Goal: Communication & Community: Ask a question

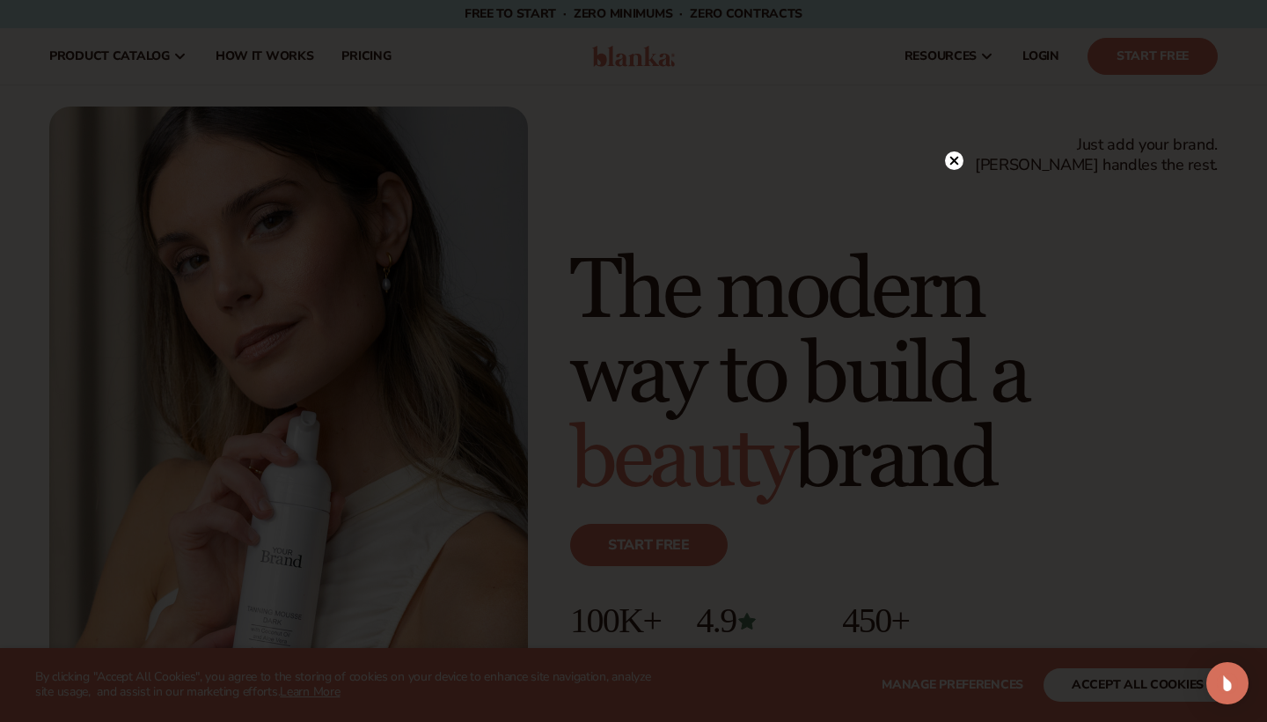
click at [385, 1] on div at bounding box center [633, 361] width 1267 height 722
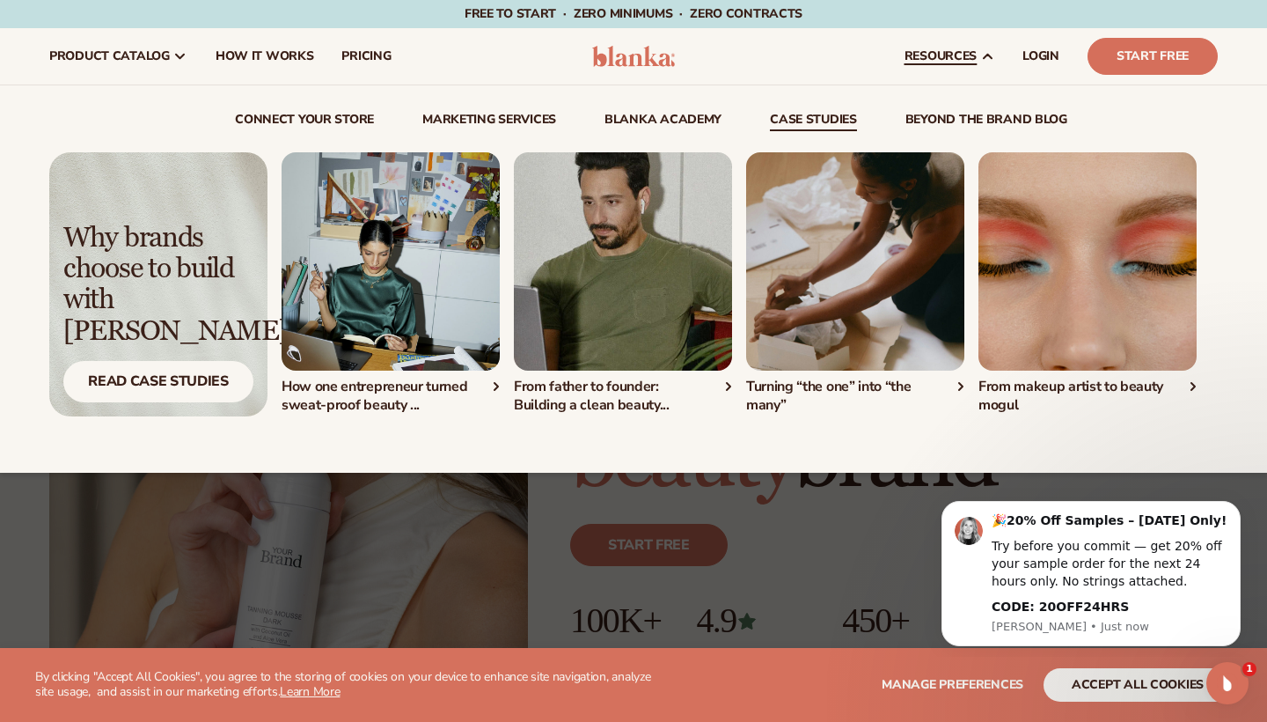
click at [401, 276] on img "1 / 4" at bounding box center [391, 261] width 218 height 218
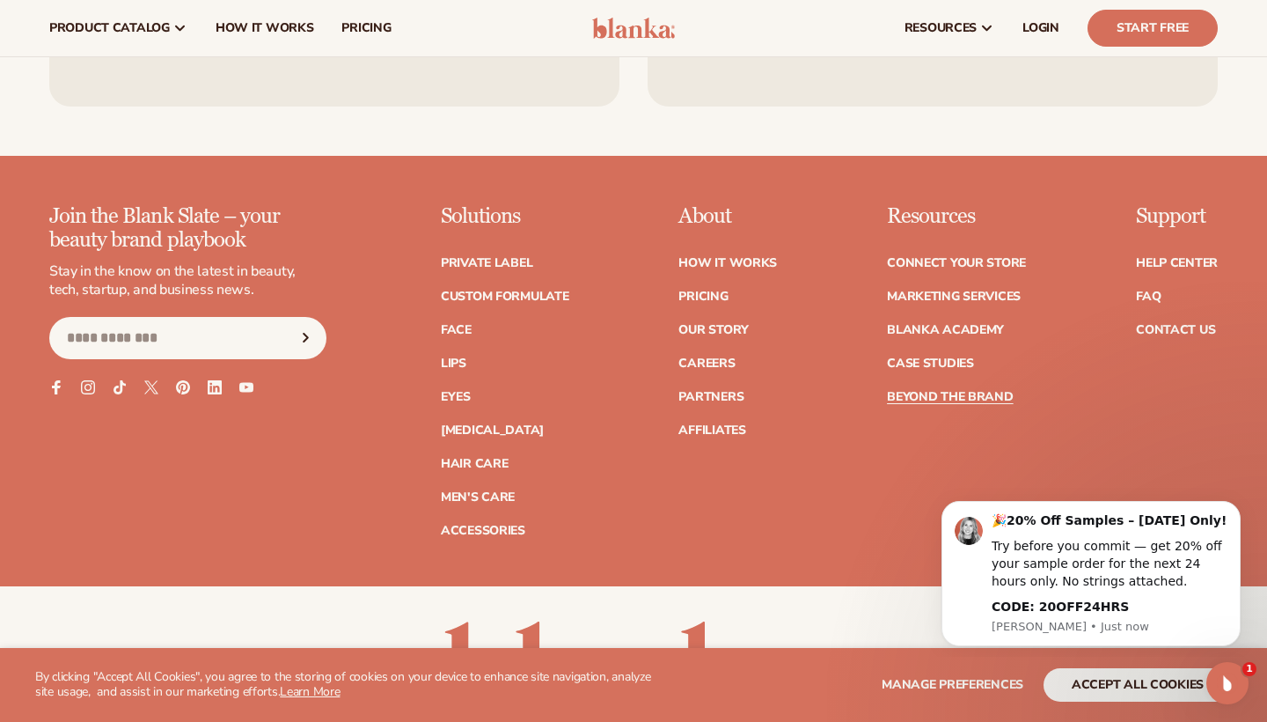
scroll to position [4681, 0]
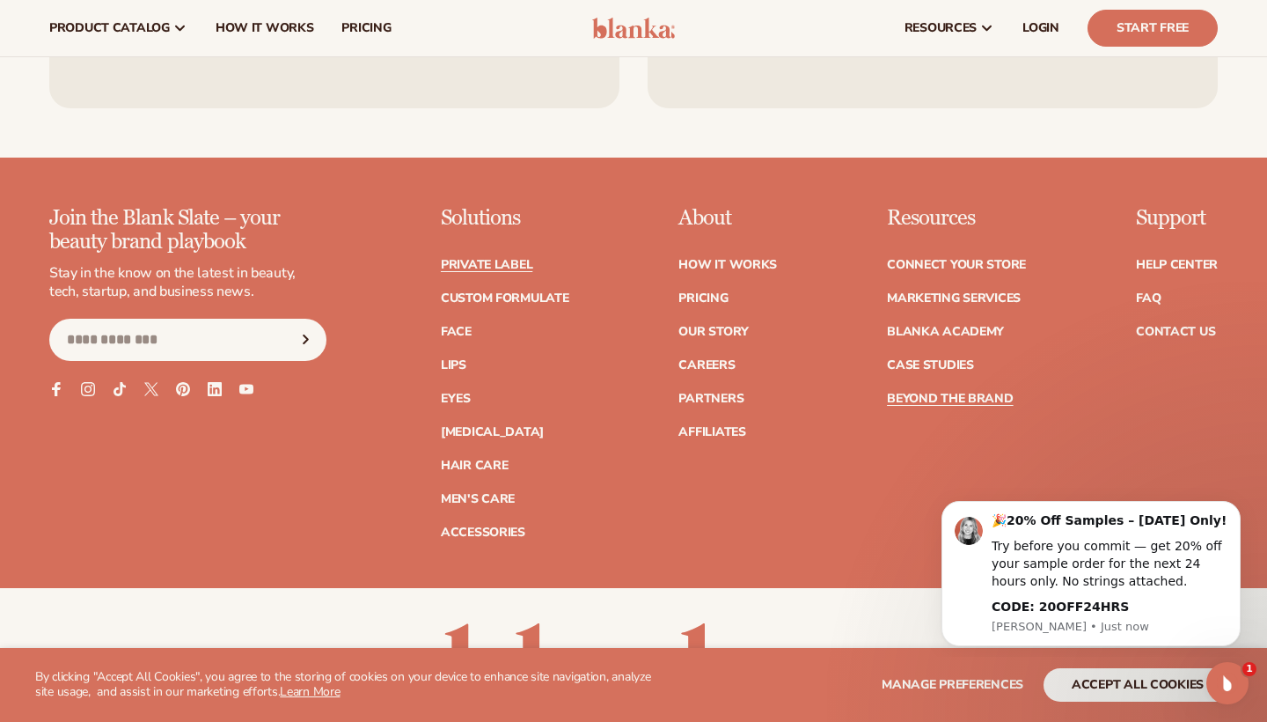
click at [500, 259] on link "Private label" at bounding box center [487, 265] width 92 height 12
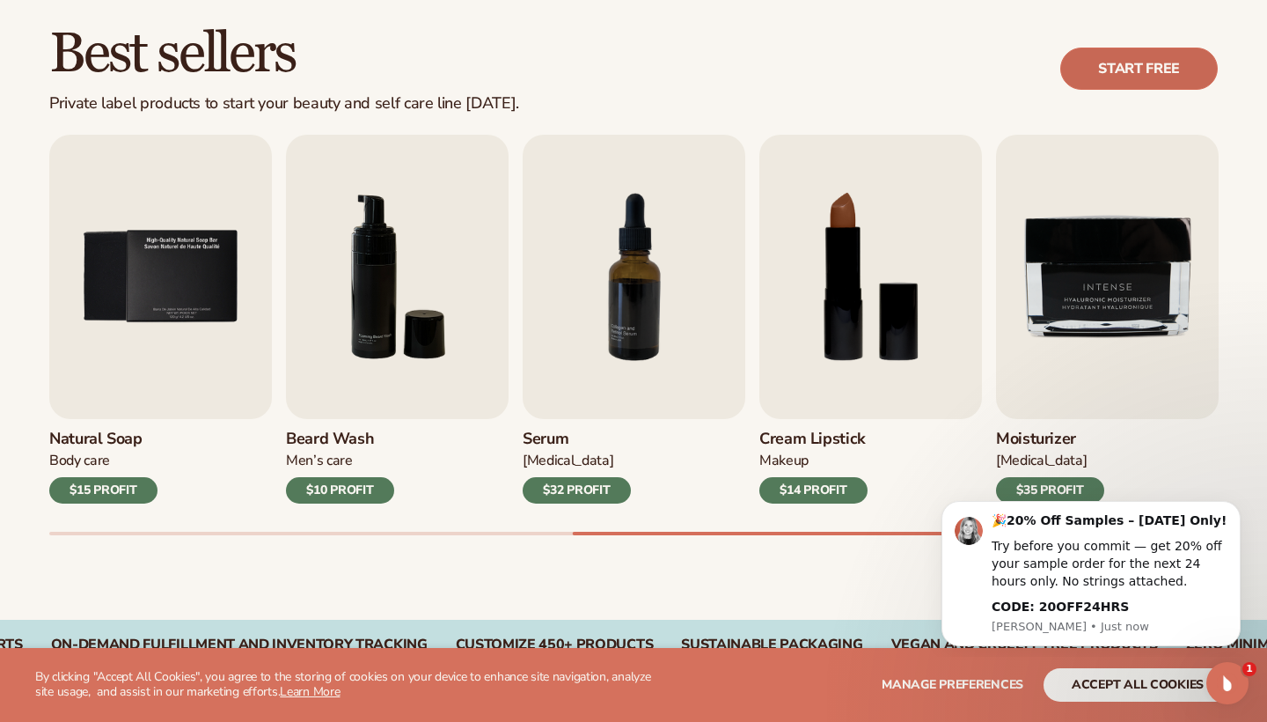
click at [1135, 66] on link "Start free" at bounding box center [1139, 69] width 158 height 42
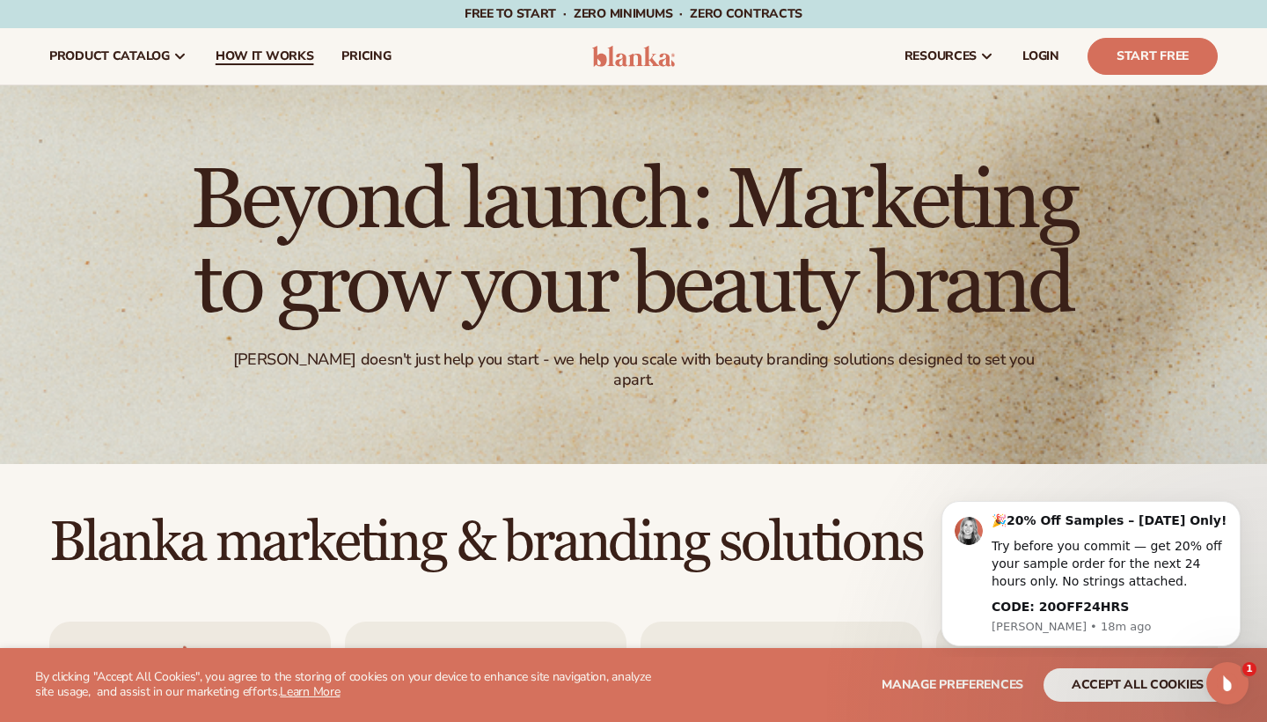
click at [236, 56] on span "How It Works" at bounding box center [265, 56] width 99 height 14
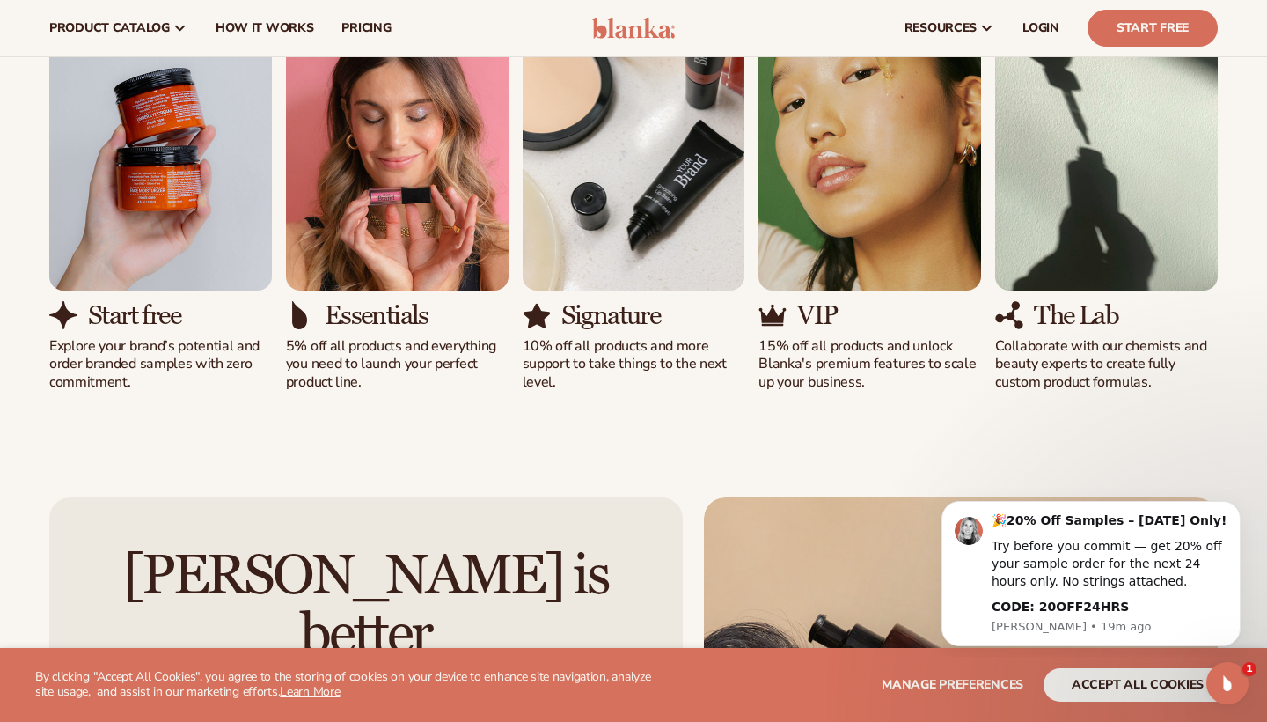
scroll to position [1181, 0]
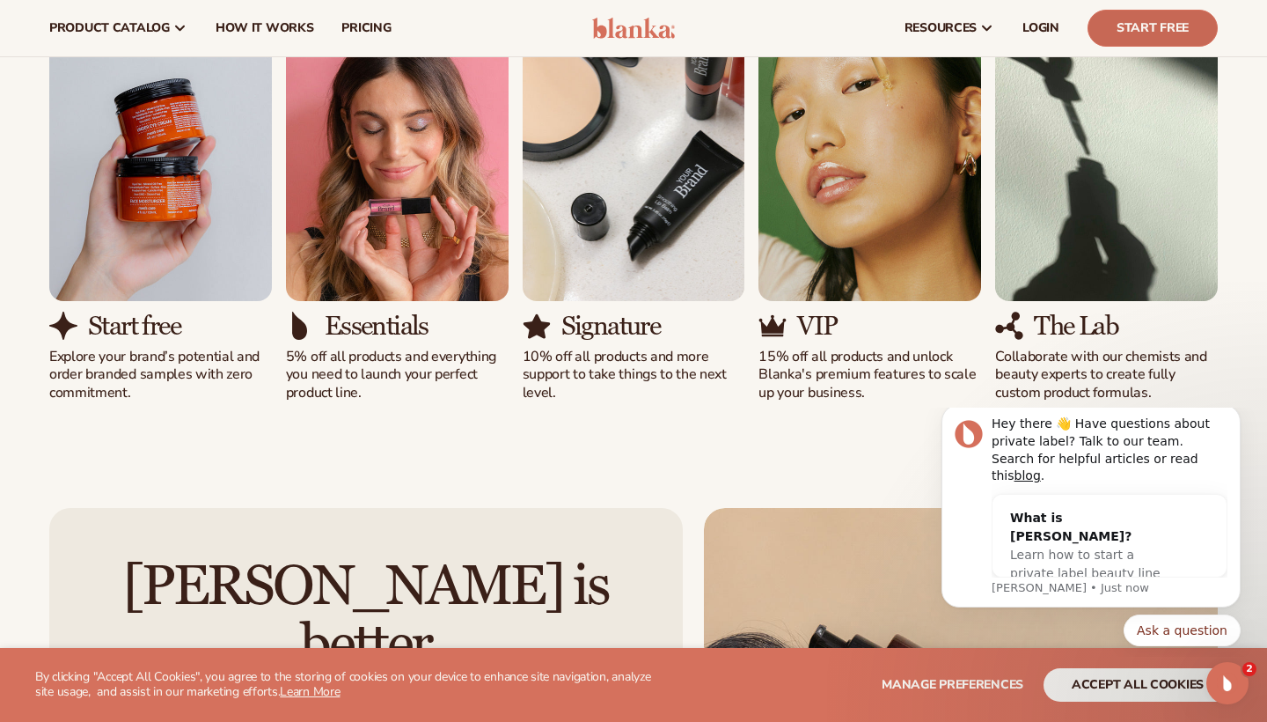
click at [1171, 21] on link "Start Free" at bounding box center [1153, 28] width 130 height 37
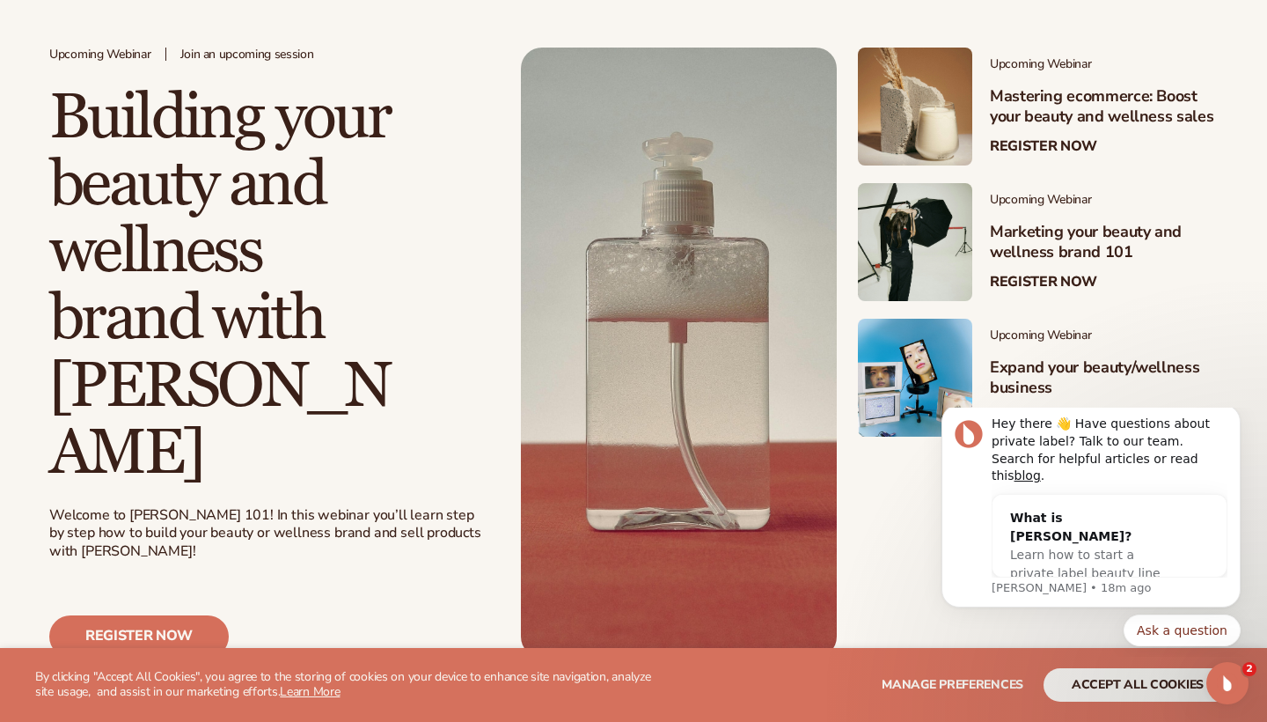
scroll to position [364, 0]
click at [1182, 620] on button "Ask a question" at bounding box center [1182, 630] width 117 height 32
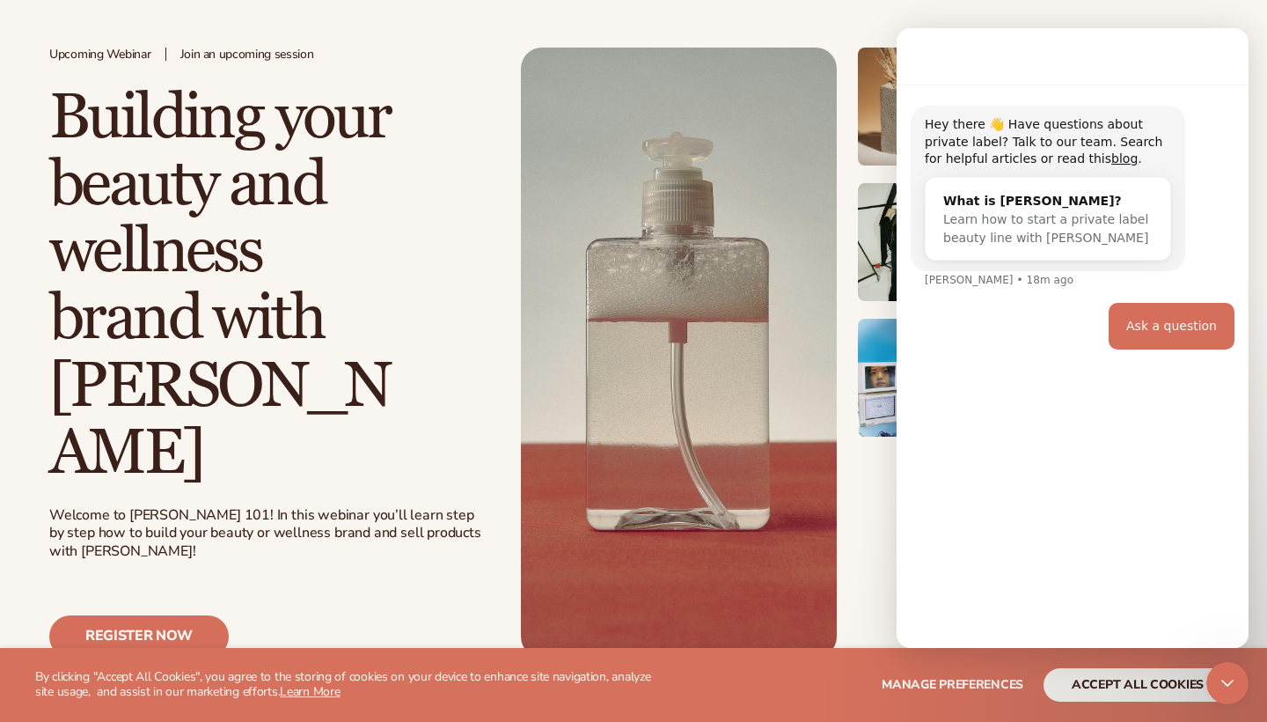
scroll to position [0, 0]
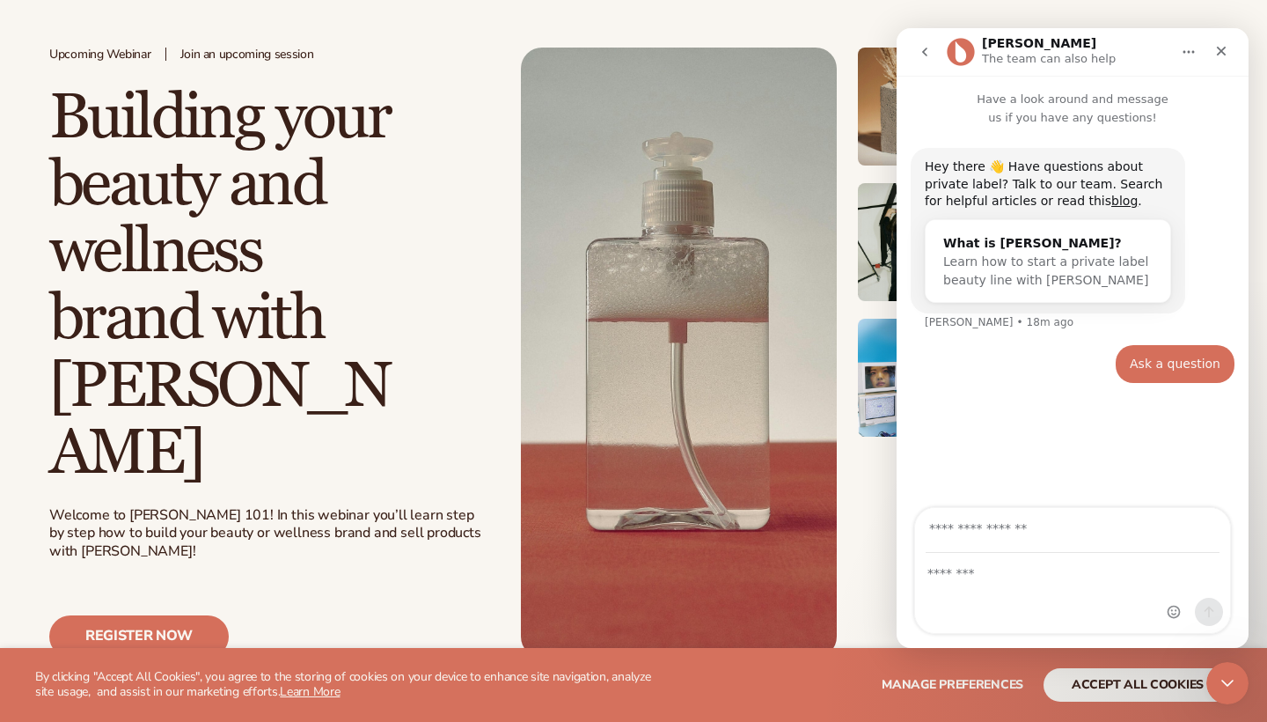
click at [1082, 690] on button "accept all cookies" at bounding box center [1138, 684] width 188 height 33
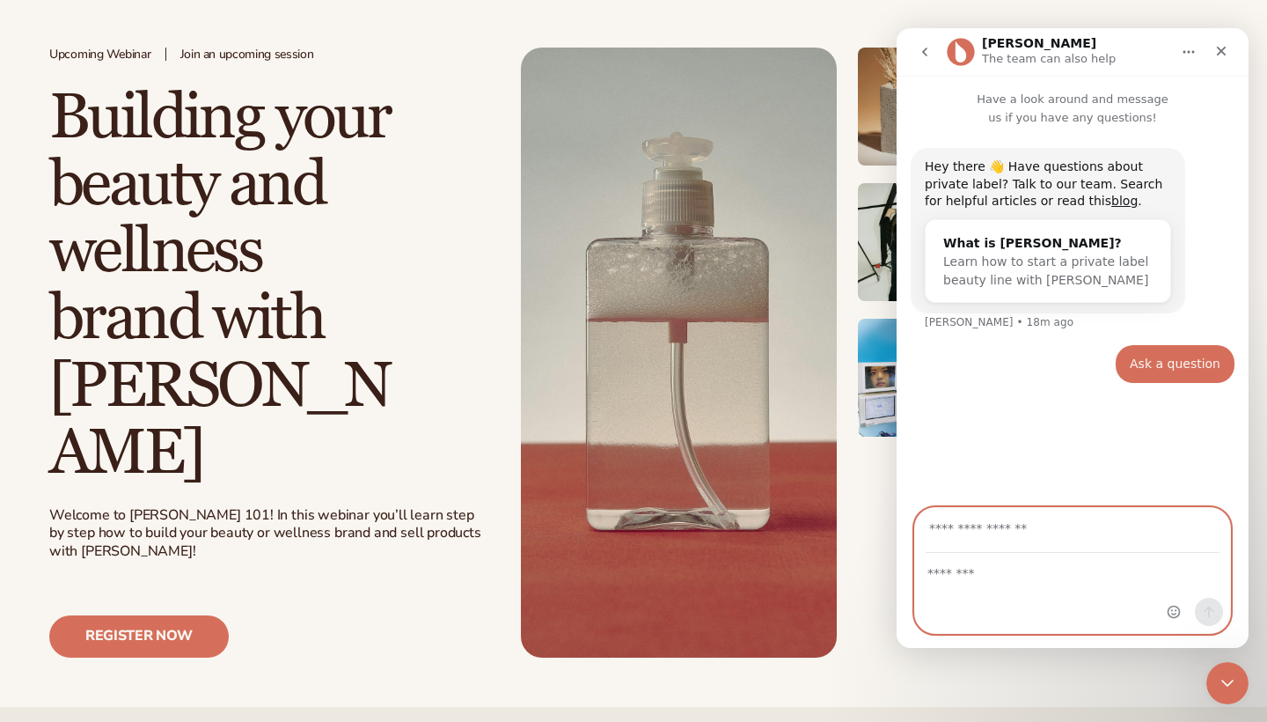
click at [983, 526] on input "Your email" at bounding box center [1073, 530] width 294 height 45
type input "*"
paste input "**********"
type input "**********"
click at [989, 567] on textarea "Message…" at bounding box center [1072, 569] width 315 height 30
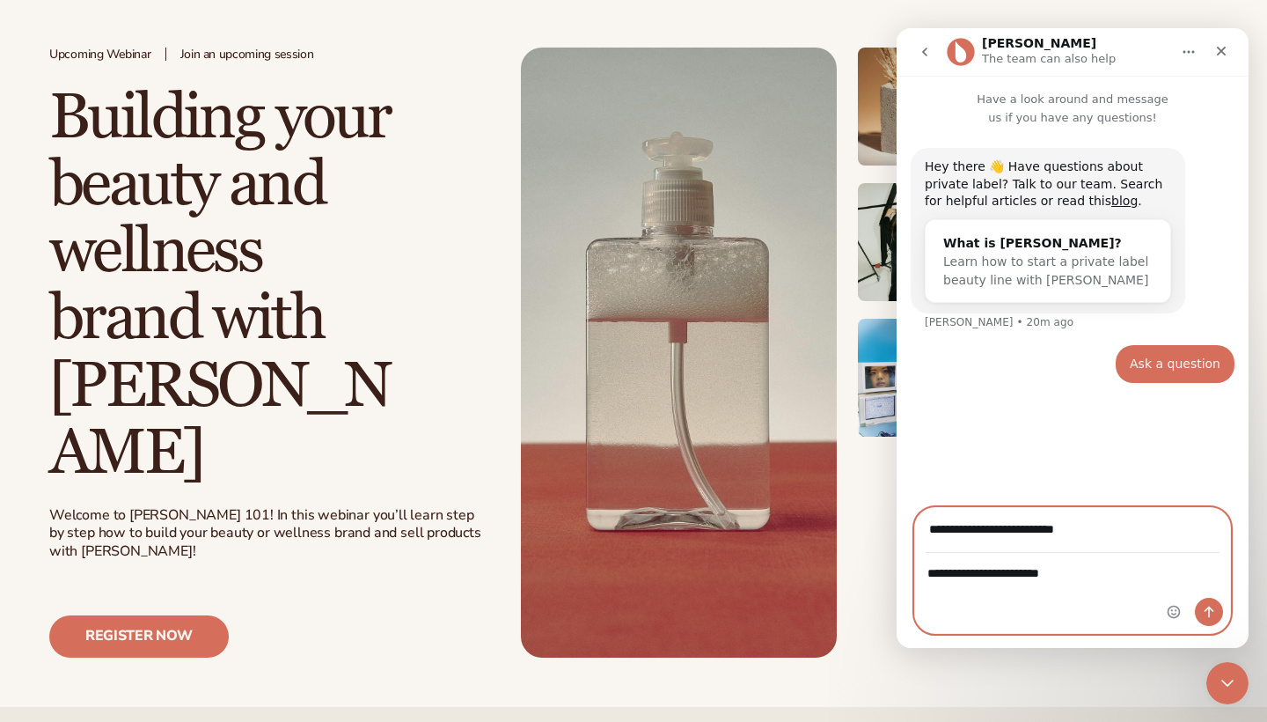
type textarea "**********"
click at [1206, 601] on button "Send a message…" at bounding box center [1209, 612] width 28 height 28
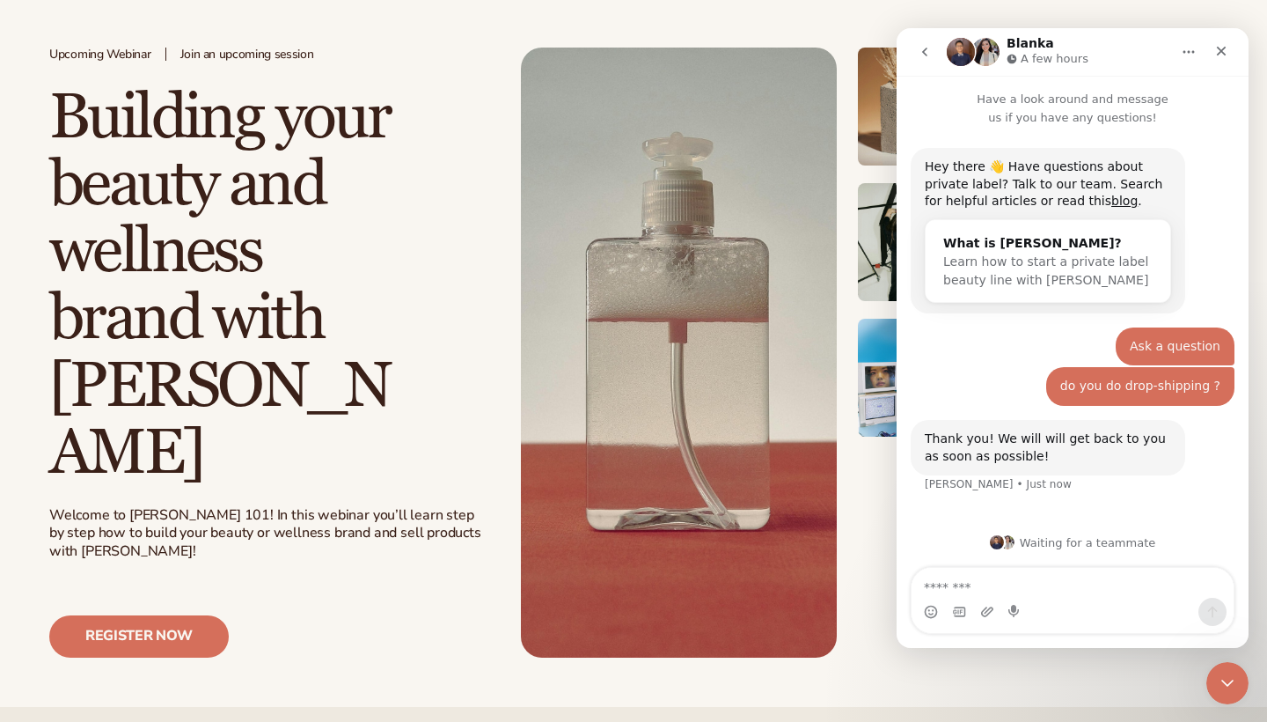
click at [1187, 46] on icon "Home" at bounding box center [1189, 52] width 14 height 14
click at [1209, 64] on div "Close" at bounding box center [1222, 51] width 32 height 32
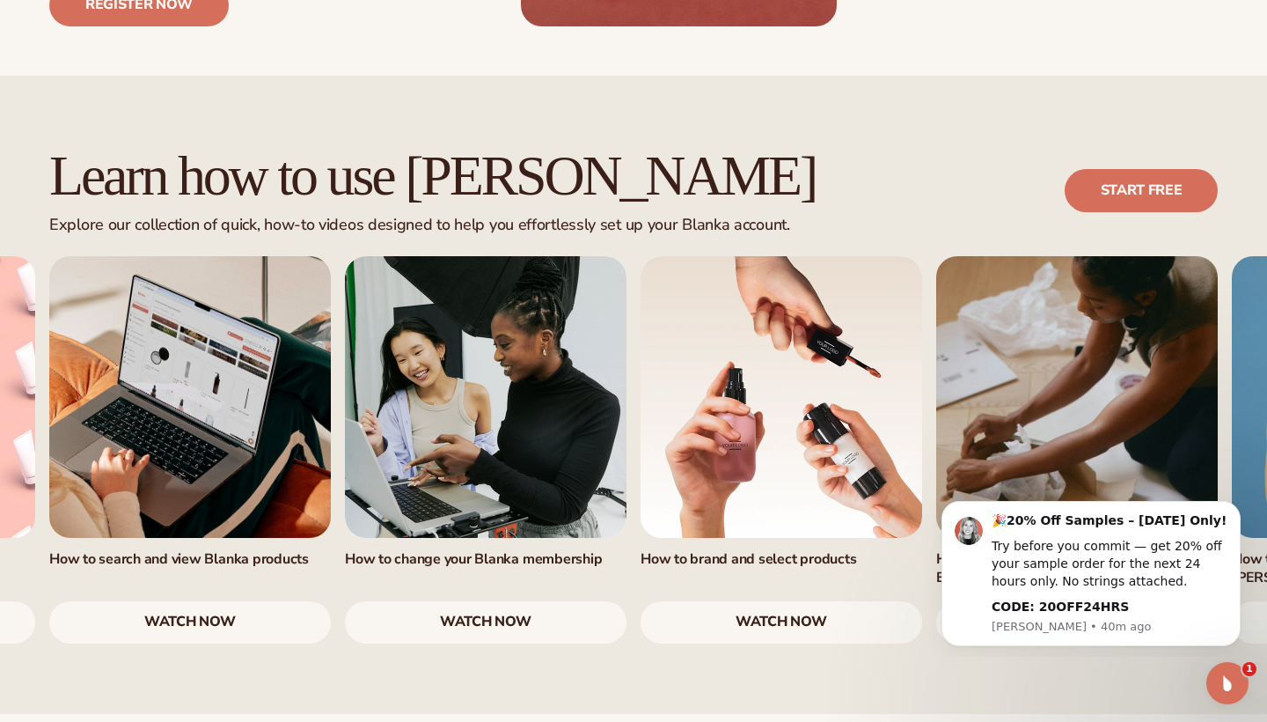
scroll to position [995, 0]
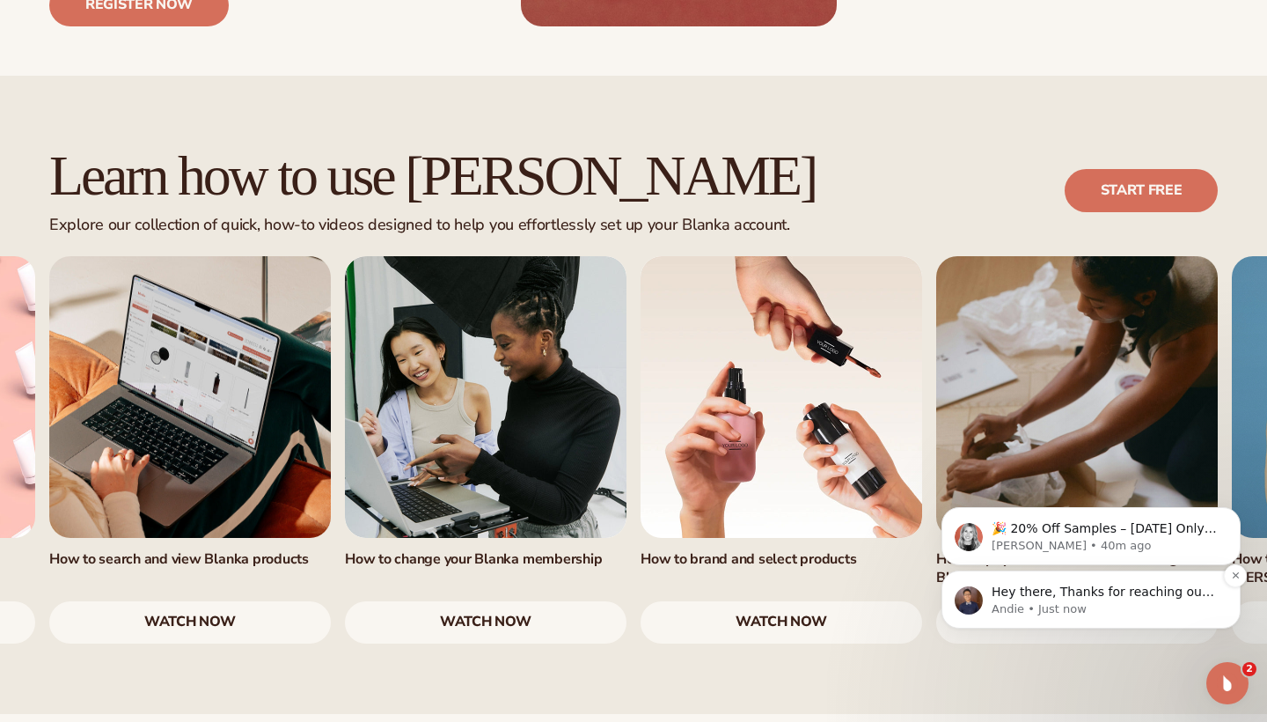
click at [1028, 623] on div "Hey there, Thanks for reaching out to our team! We do in fact can dropship your…" at bounding box center [1091, 599] width 299 height 58
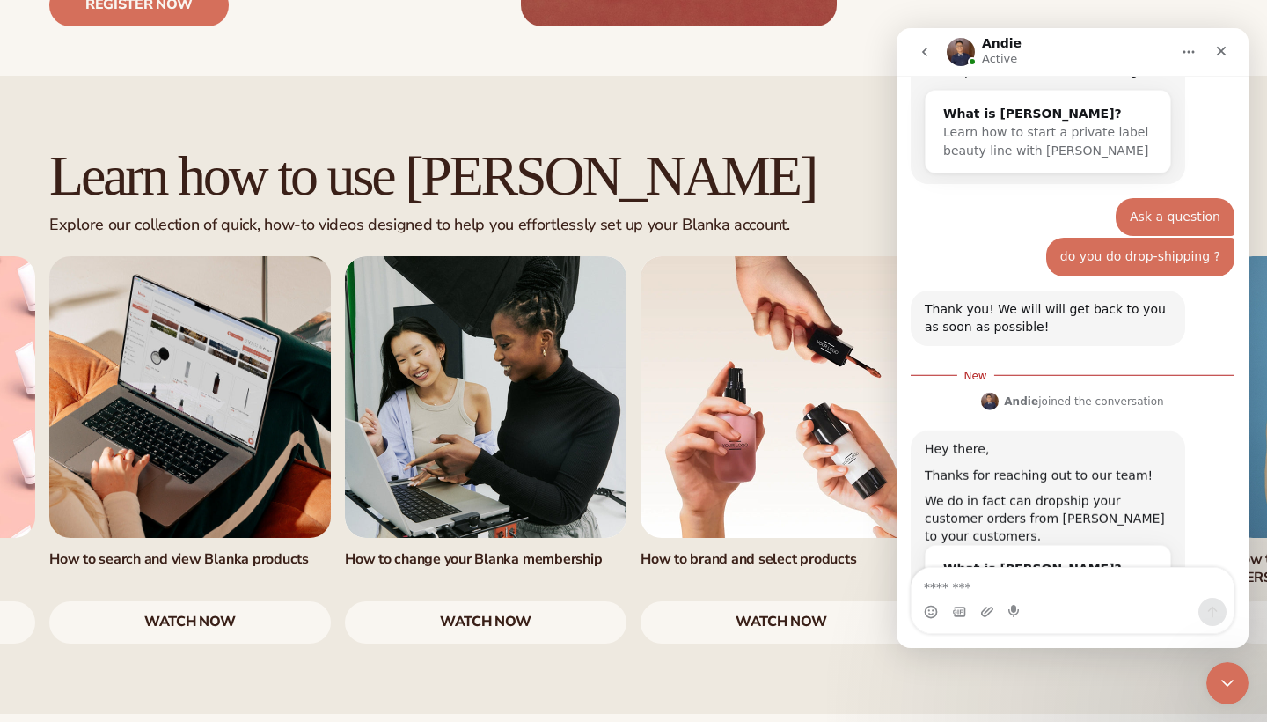
scroll to position [214, 0]
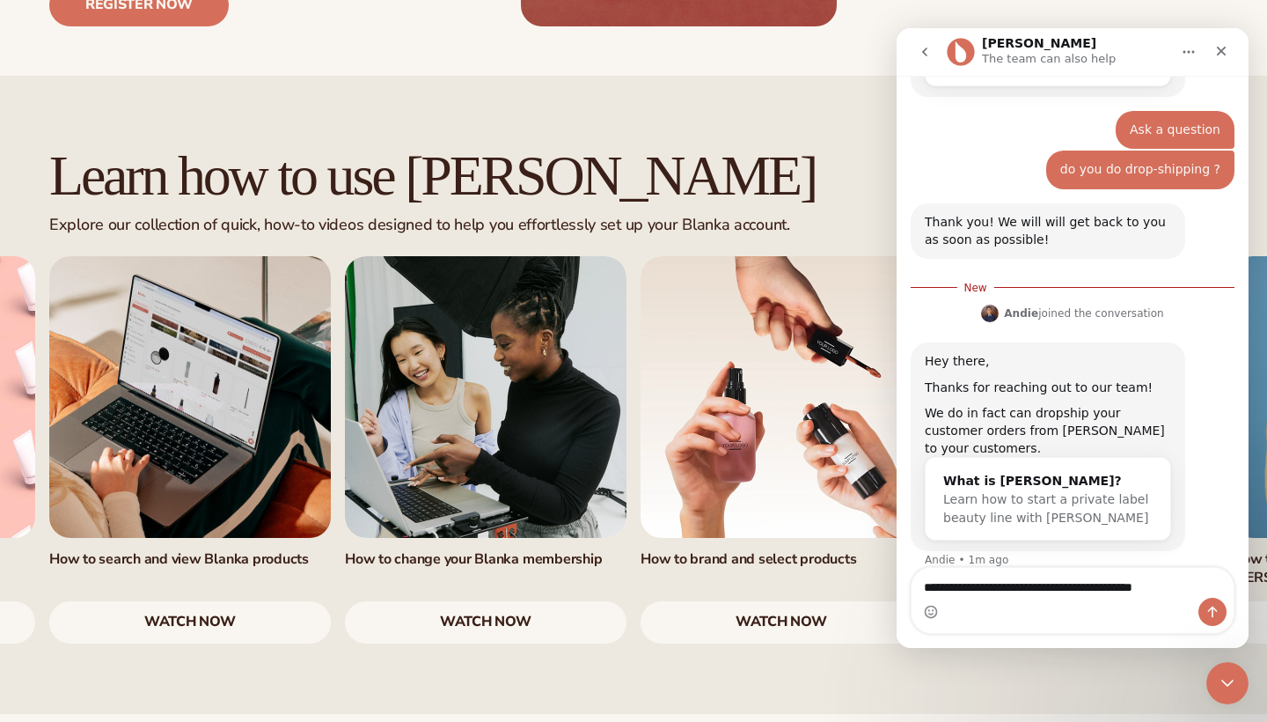
type textarea "**********"
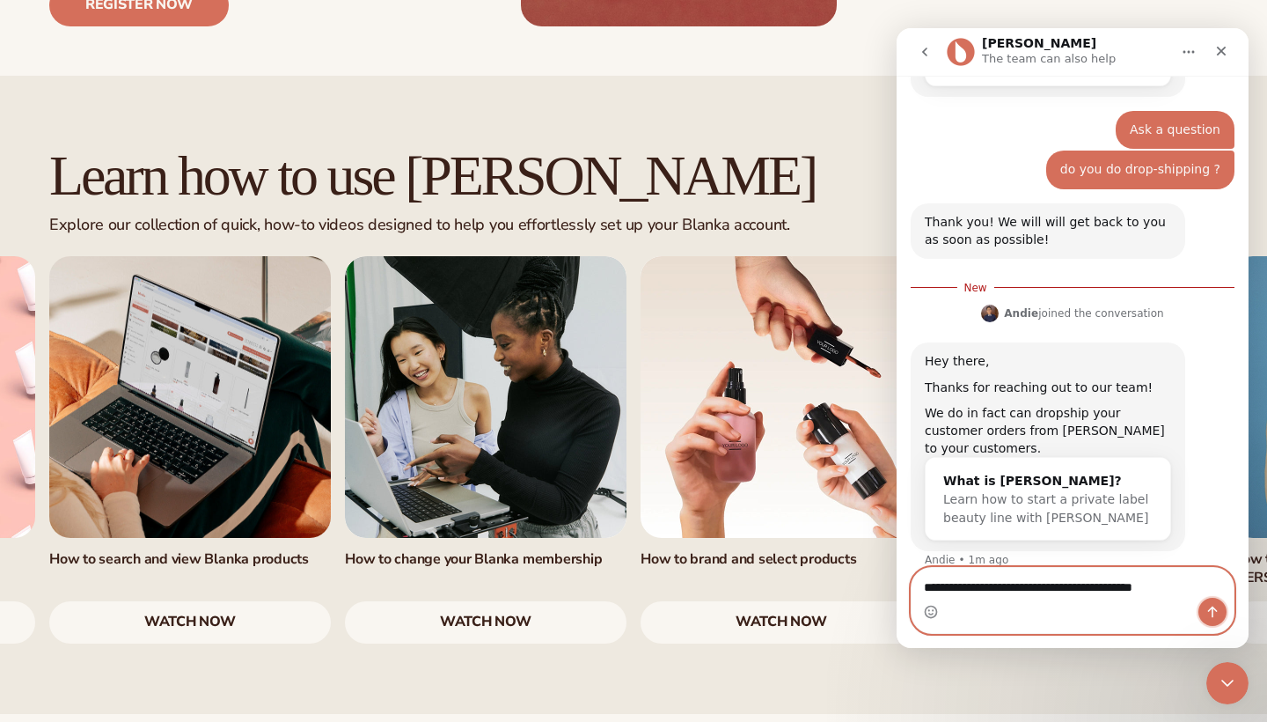
click at [1209, 611] on icon "Send a message…" at bounding box center [1213, 611] width 10 height 11
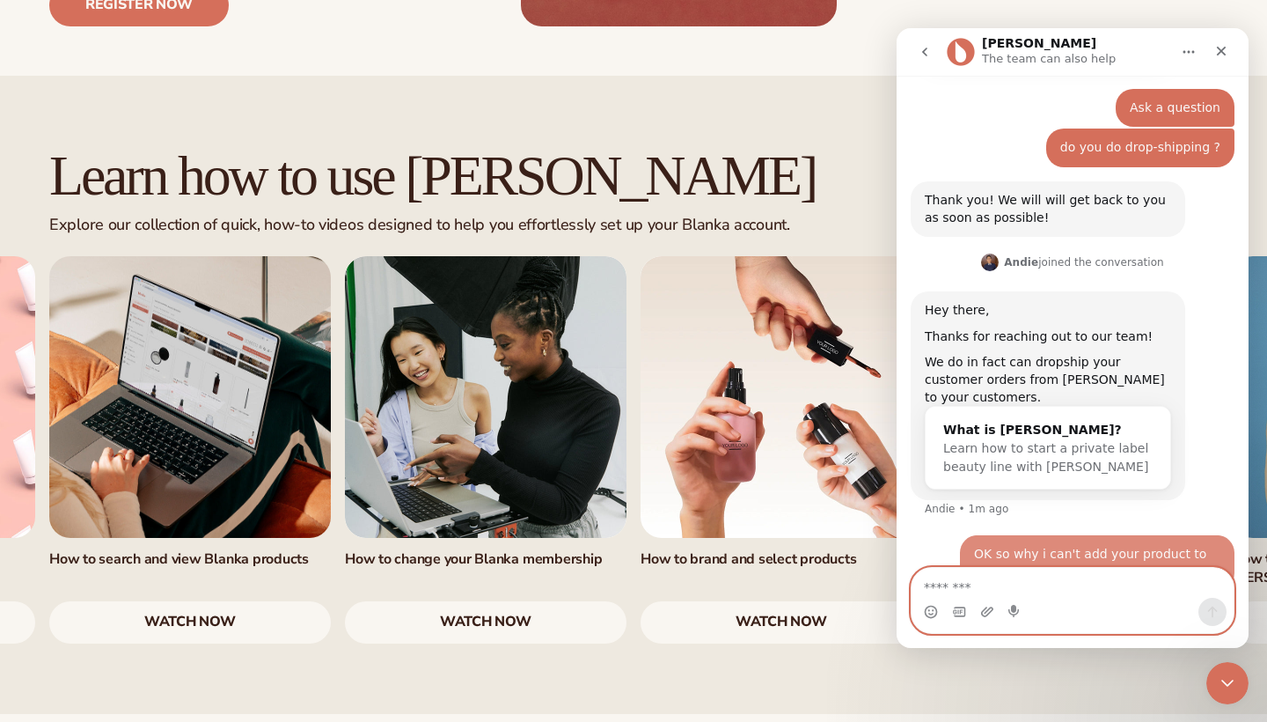
scroll to position [253, 0]
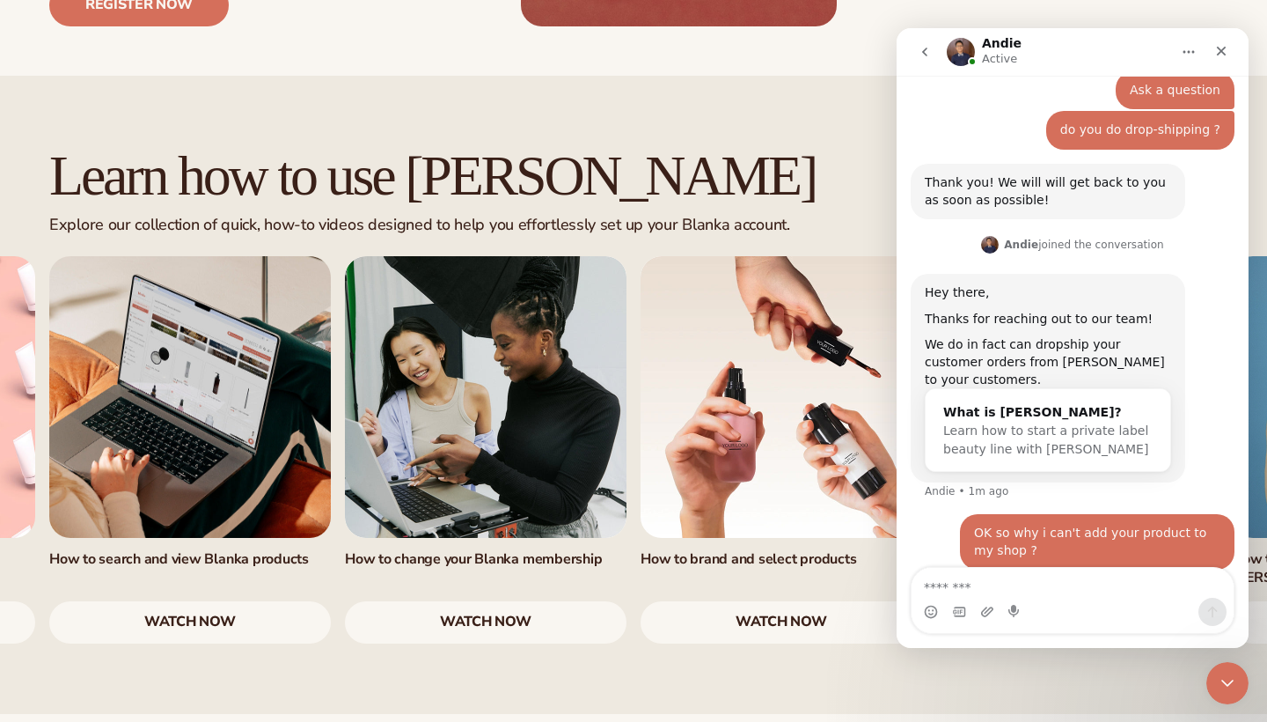
click at [932, 51] on button "go back" at bounding box center [924, 51] width 33 height 33
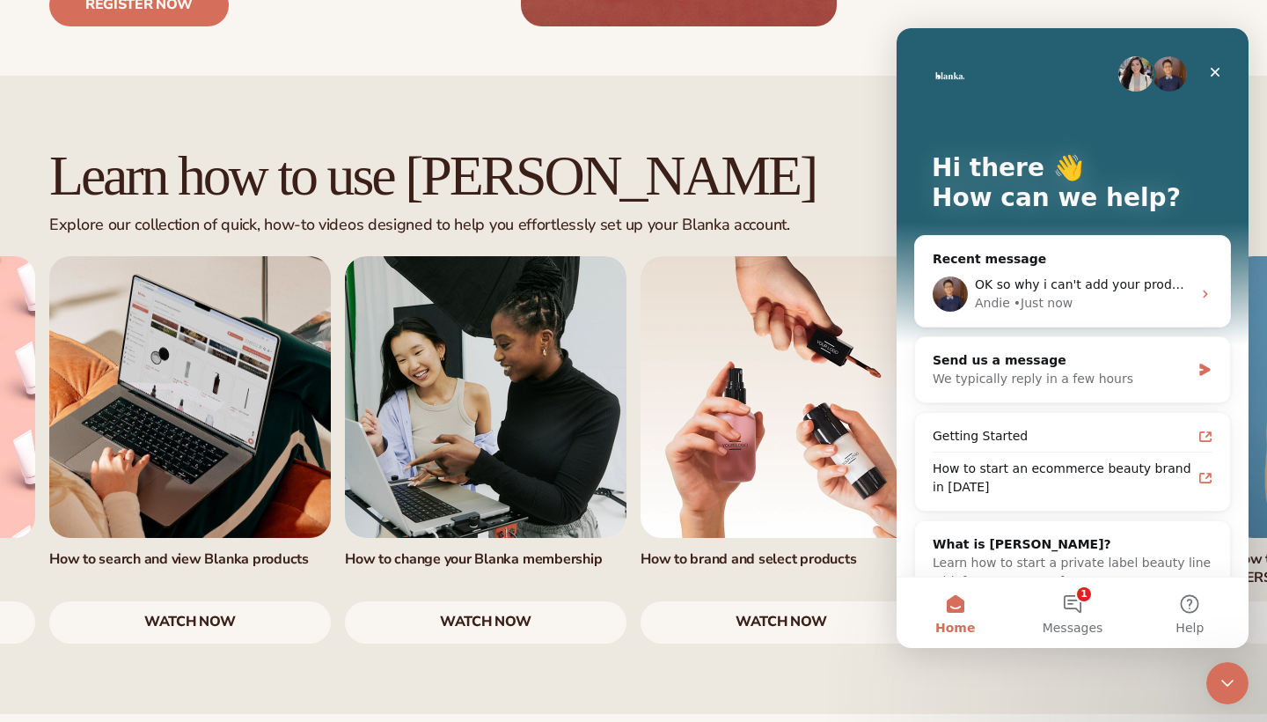
scroll to position [0, 0]
click at [1133, 296] on div "Andie • Just now" at bounding box center [1083, 303] width 216 height 18
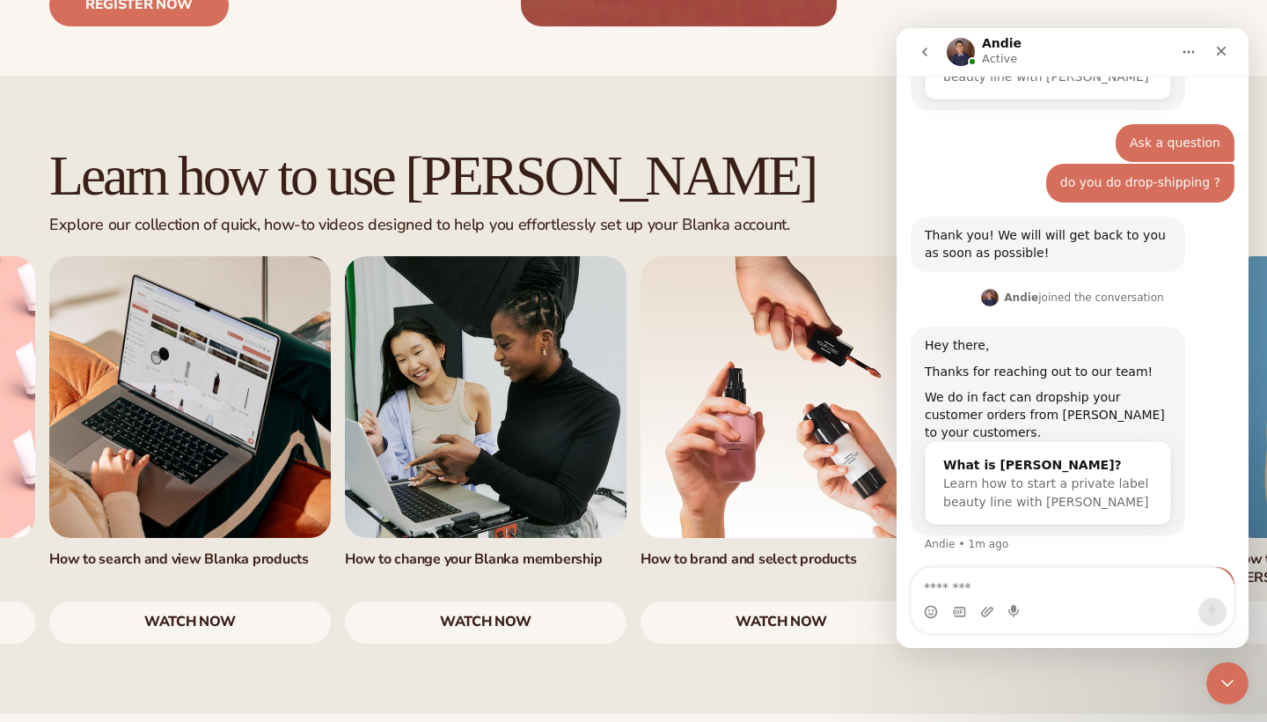
scroll to position [253, 0]
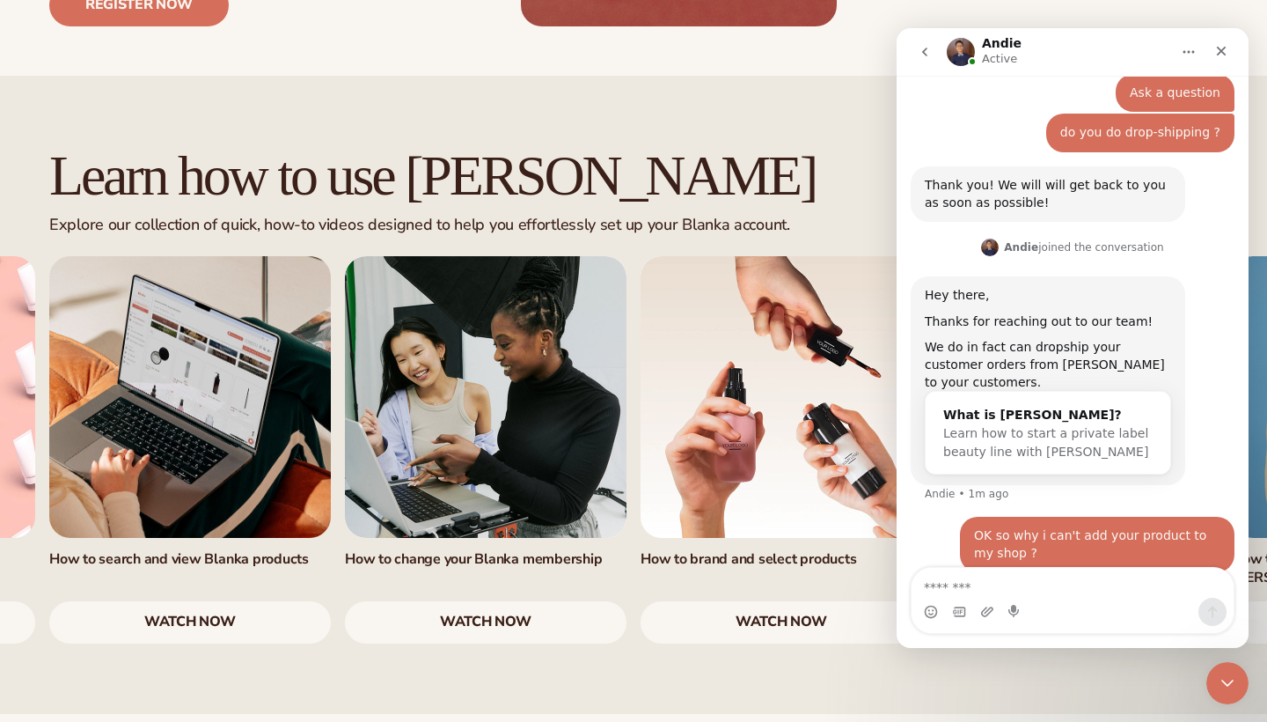
click at [732, 336] on link "5 / 7" at bounding box center [782, 397] width 282 height 282
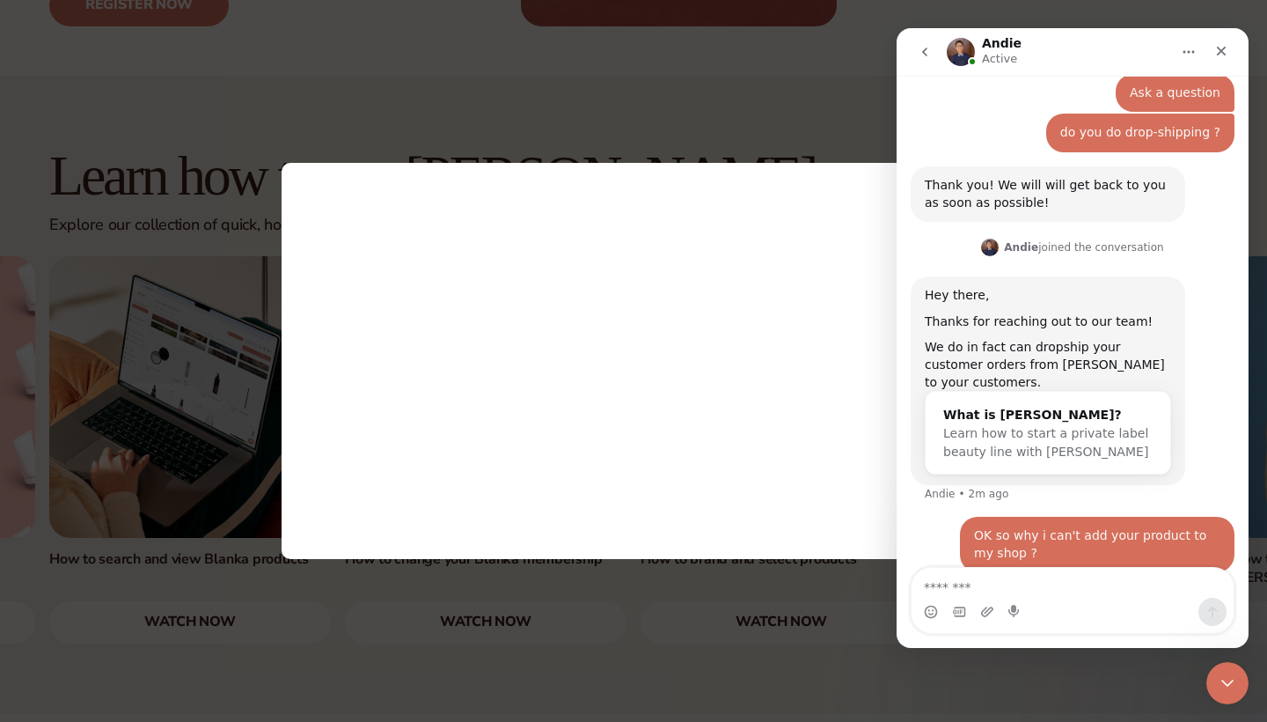
click at [813, 92] on div at bounding box center [633, 361] width 1267 height 722
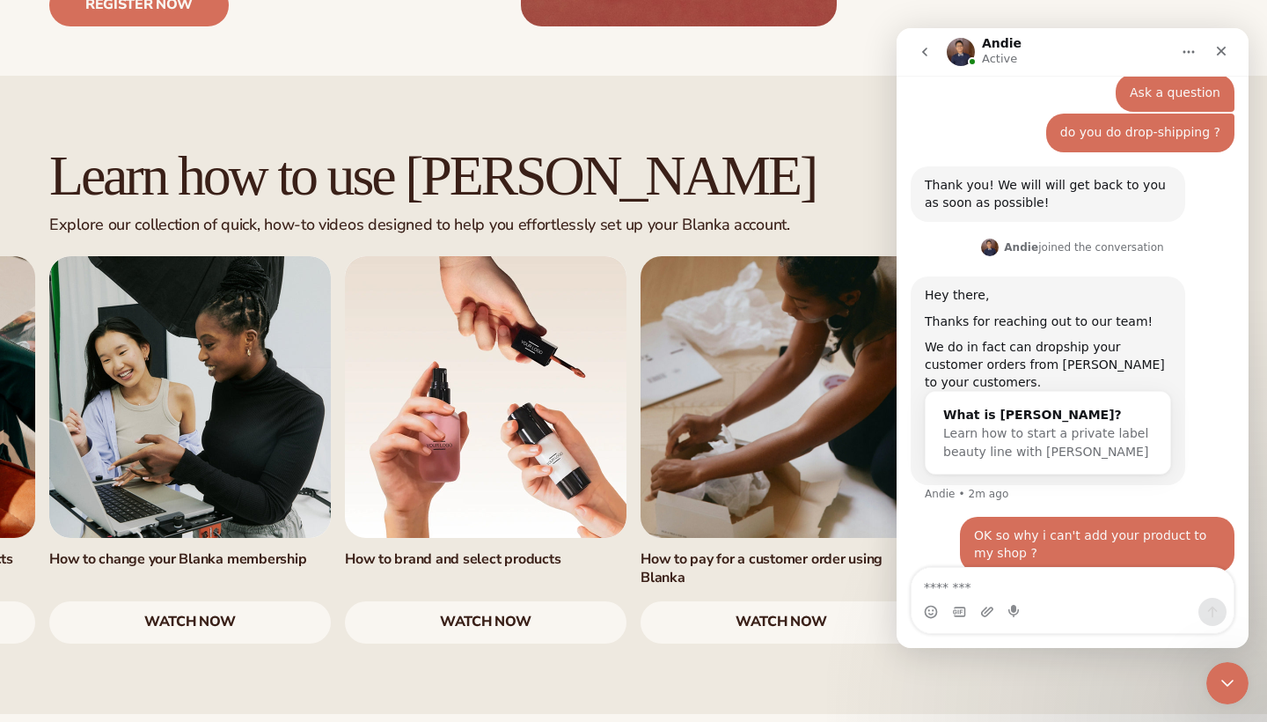
scroll to position [0, 0]
click at [1193, 48] on icon "Home" at bounding box center [1189, 52] width 14 height 14
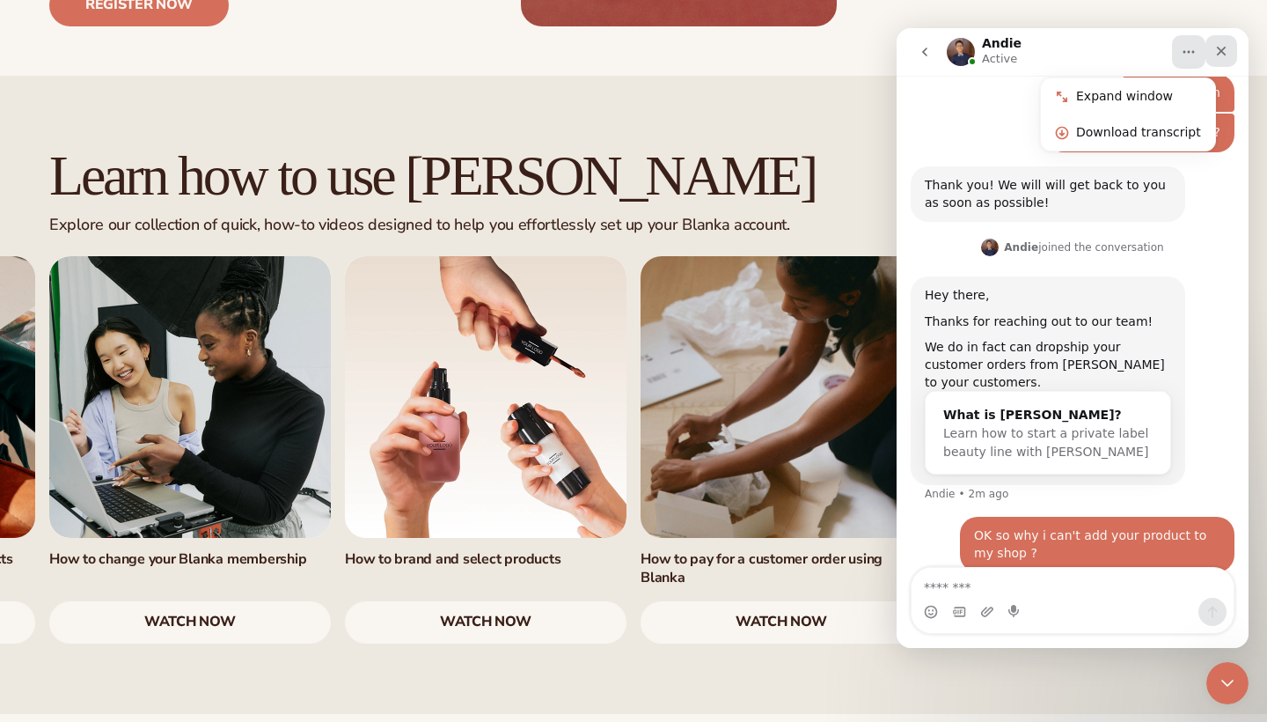
click at [1221, 42] on div "Close" at bounding box center [1222, 51] width 32 height 32
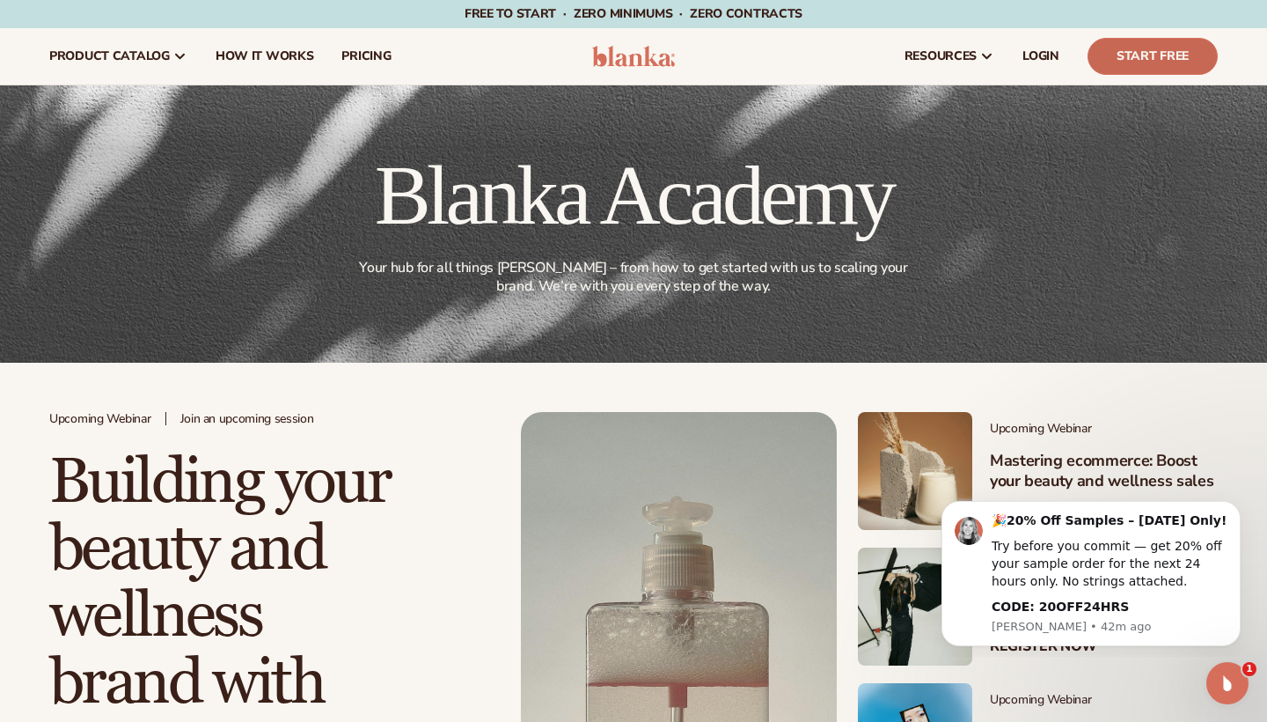
click at [1139, 52] on link "Start Free" at bounding box center [1153, 56] width 130 height 37
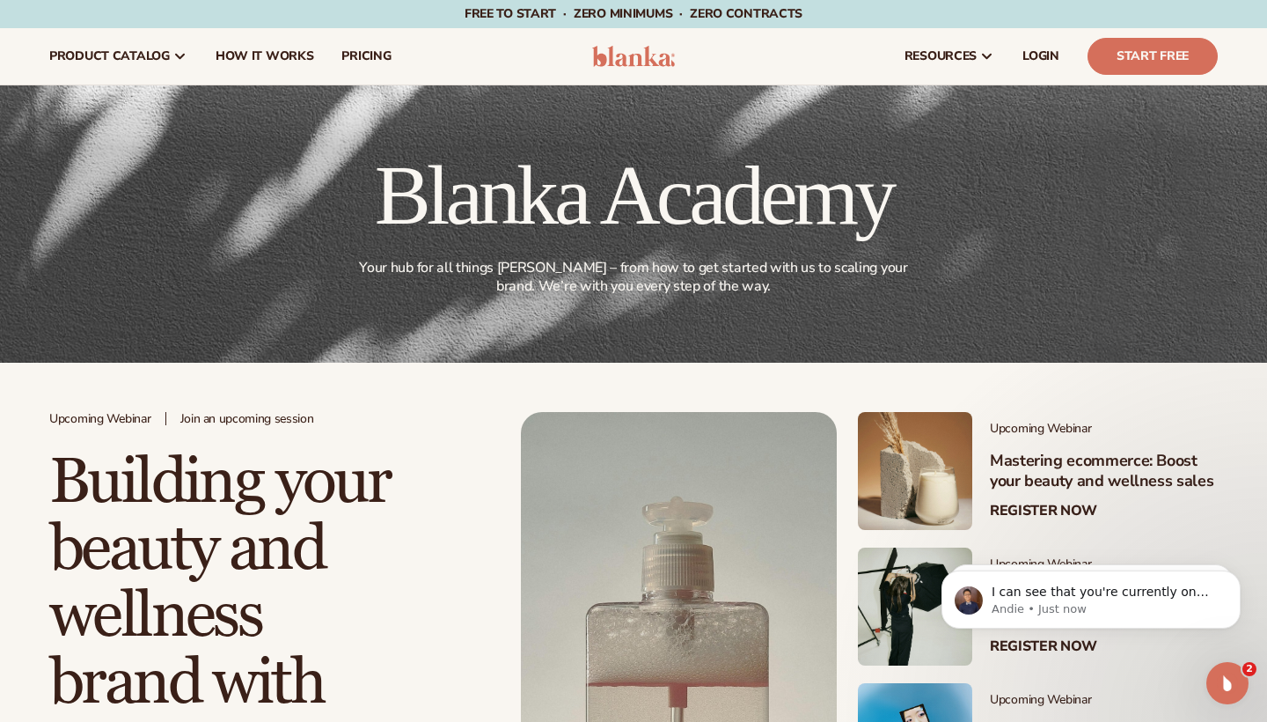
scroll to position [246, 0]
